Goal: Transaction & Acquisition: Purchase product/service

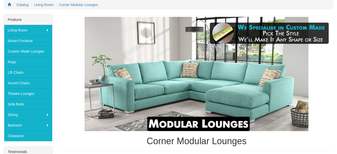
scroll to position [75, 0]
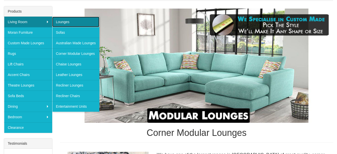
click at [70, 23] on link "Lounges" at bounding box center [75, 22] width 47 height 11
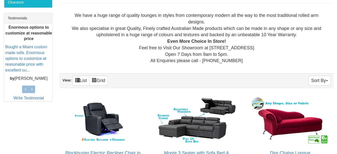
scroll to position [176, 0]
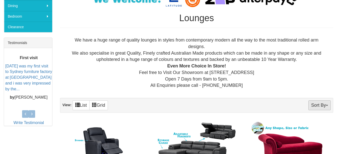
click at [327, 105] on span "button" at bounding box center [327, 105] width 2 height 1
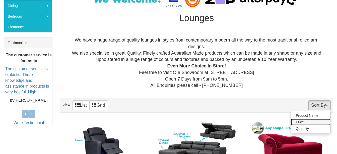
click at [301, 121] on link "Price+" at bounding box center [311, 121] width 40 height 7
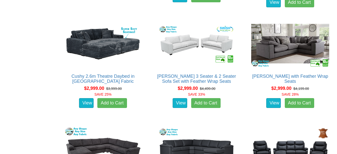
scroll to position [2485, 0]
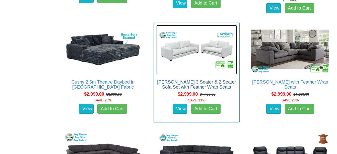
drag, startPoint x: 209, startPoint y: 76, endPoint x: 209, endPoint y: 81, distance: 5.8
drag, startPoint x: 209, startPoint y: 81, endPoint x: 189, endPoint y: 65, distance: 25.7
click at [189, 65] on img at bounding box center [196, 49] width 81 height 49
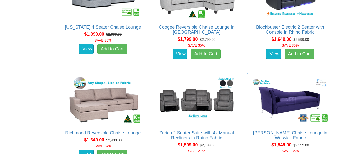
scroll to position [3780, 0]
